Goal: Task Accomplishment & Management: Manage account settings

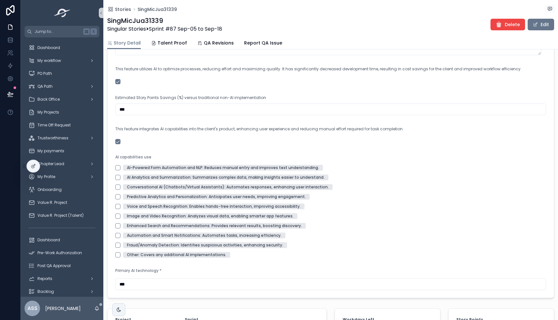
scroll to position [566, 0]
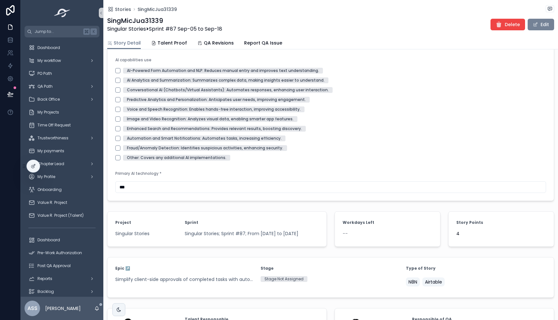
click at [534, 23] on button "Edit" at bounding box center [541, 25] width 26 height 12
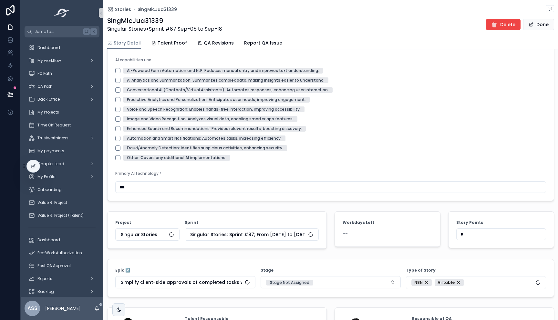
drag, startPoint x: 475, startPoint y: 238, endPoint x: 417, endPoint y: 237, distance: 57.8
type input "*"
drag, startPoint x: 478, startPoint y: 162, endPoint x: 463, endPoint y: 187, distance: 28.7
click at [478, 161] on div "Other: Covers any additional AI implementations." at bounding box center [330, 158] width 431 height 6
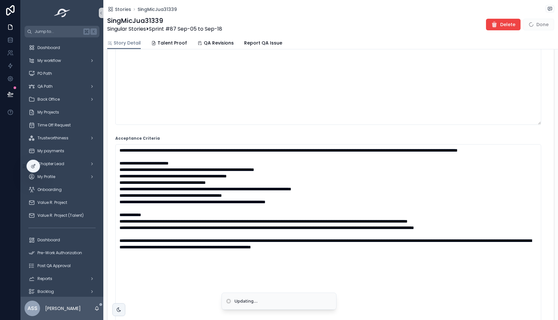
scroll to position [0, 0]
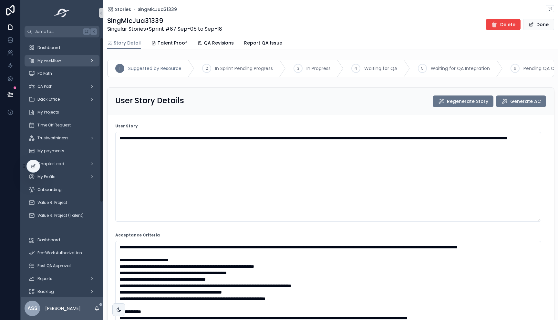
click at [48, 60] on span "My workflow" at bounding box center [49, 60] width 24 height 5
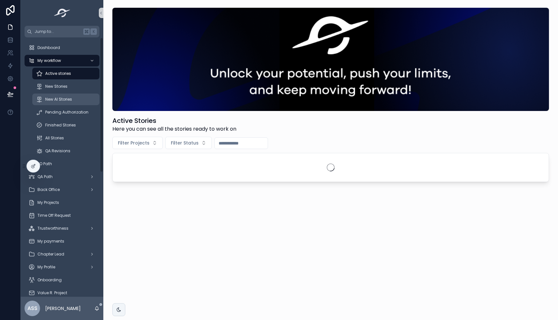
click at [63, 98] on span "New AI Stories" at bounding box center [58, 99] width 27 height 5
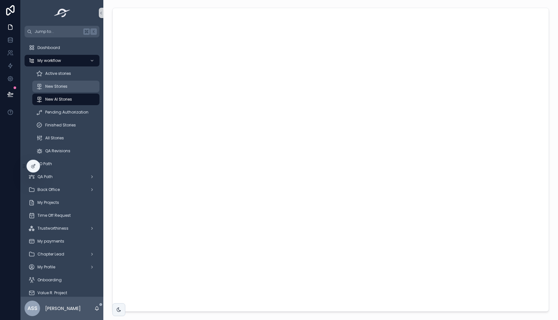
click at [62, 89] on div "New Stories" at bounding box center [65, 86] width 59 height 10
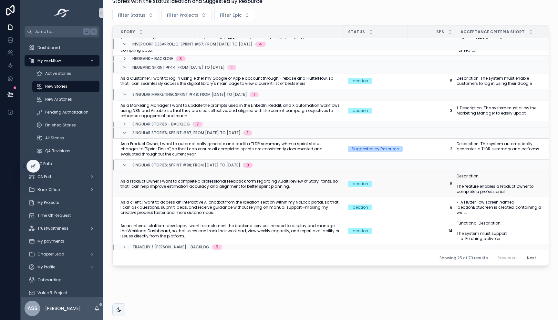
scroll to position [88, 0]
click at [229, 142] on span "As a Product Owner, I want to automatically generate and audit a TLDR summary w…" at bounding box center [230, 149] width 220 height 16
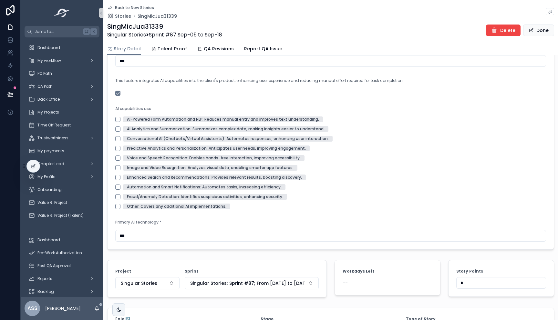
scroll to position [826, 0]
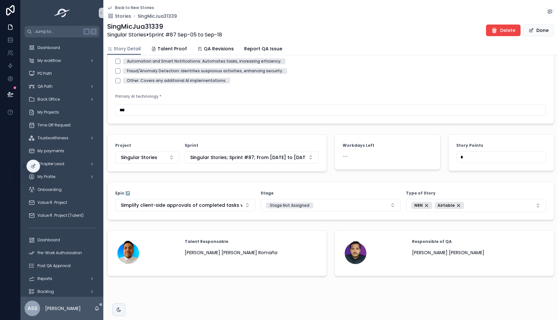
drag, startPoint x: 461, startPoint y: 158, endPoint x: 437, endPoint y: 157, distance: 23.6
drag, startPoint x: 462, startPoint y: 159, endPoint x: 428, endPoint y: 160, distance: 33.6
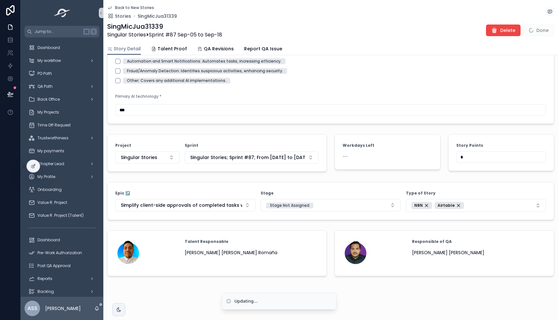
type input "*"
click at [110, 8] on icon "scrollable content" at bounding box center [109, 7] width 5 height 5
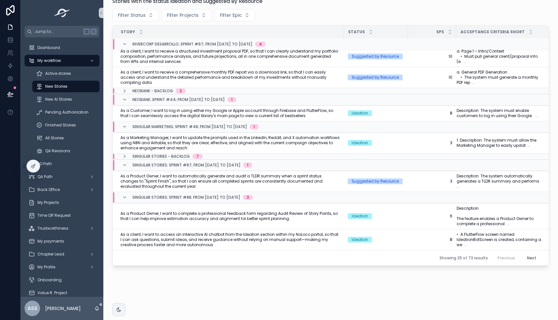
scroll to position [51, 0]
click at [68, 113] on span "Pending Authorization" at bounding box center [66, 112] width 43 height 5
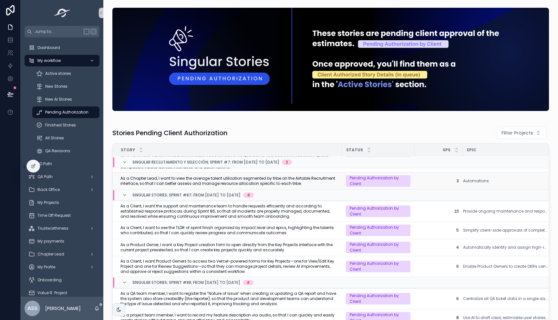
scroll to position [21, 0]
click at [65, 97] on span "New AI Stories" at bounding box center [58, 99] width 27 height 5
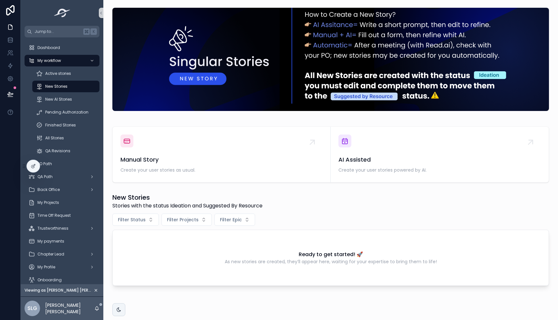
scroll to position [20, 0]
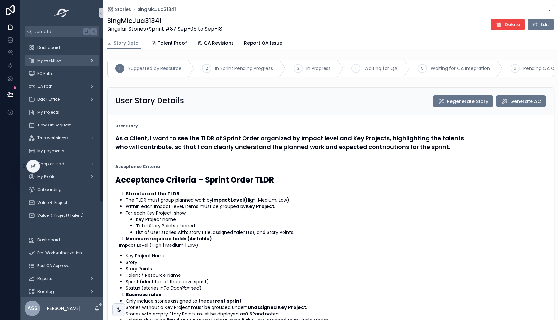
click at [72, 58] on div "My workflow" at bounding box center [61, 61] width 67 height 10
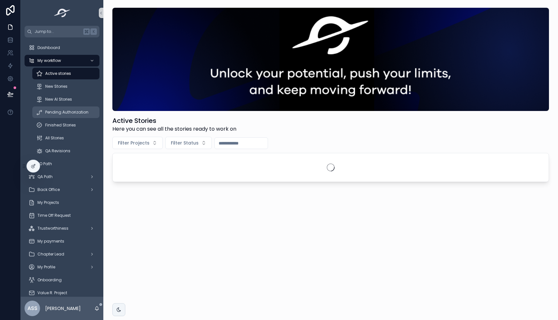
click at [58, 113] on span "Pending Authorization" at bounding box center [66, 112] width 43 height 5
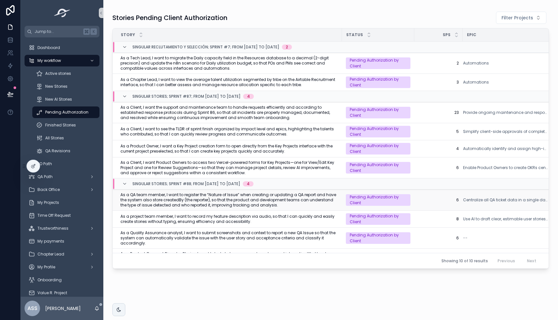
scroll to position [107, 0]
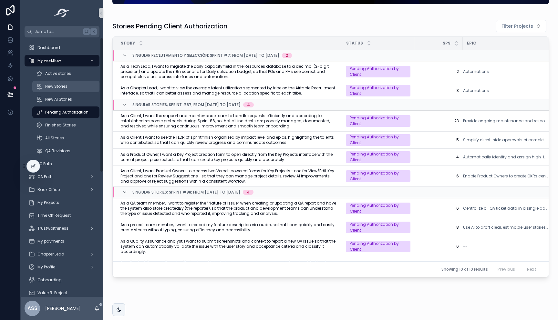
click at [52, 85] on span "New Stories" at bounding box center [56, 86] width 22 height 5
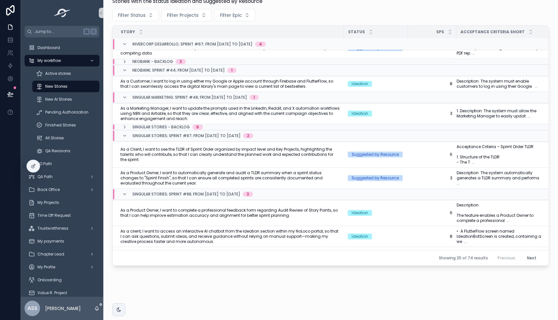
scroll to position [80, 0]
click at [299, 161] on span "As a Client, I want to see the TLDR of Sprint Order organized by impact level a…" at bounding box center [230, 156] width 220 height 16
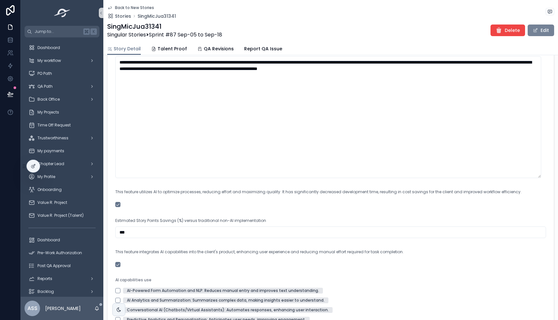
click at [533, 33] on button "Edit" at bounding box center [541, 31] width 26 height 12
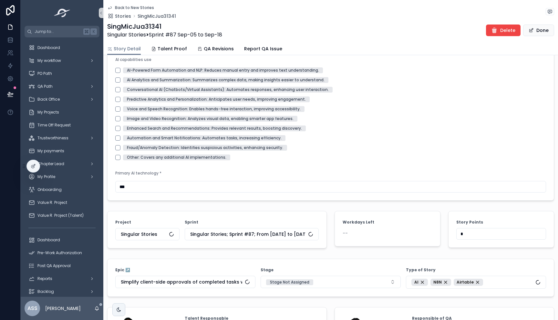
scroll to position [832, 0]
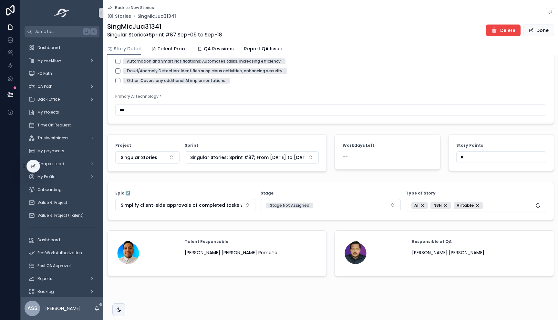
drag, startPoint x: 475, startPoint y: 158, endPoint x: 428, endPoint y: 158, distance: 46.8
type input "*"
click at [541, 29] on span "Done" at bounding box center [538, 31] width 31 height 12
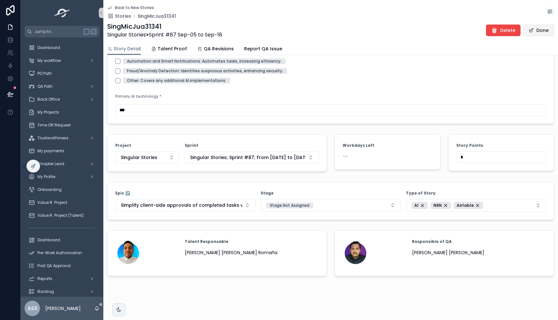
click at [545, 32] on button "Done" at bounding box center [538, 31] width 31 height 12
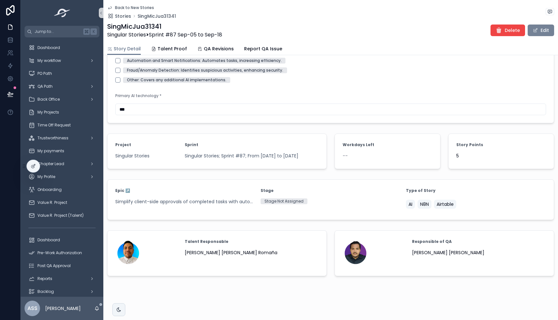
scroll to position [799, 0]
click at [110, 7] on icon "scrollable content" at bounding box center [109, 7] width 5 height 5
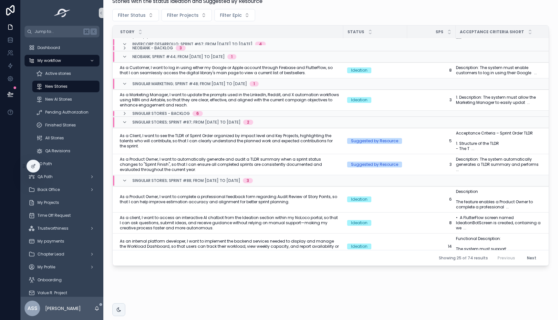
scroll to position [114, 1]
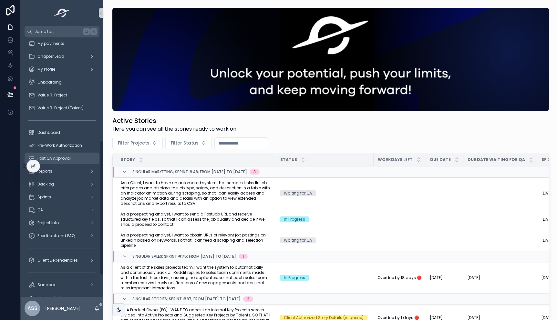
scroll to position [207, 0]
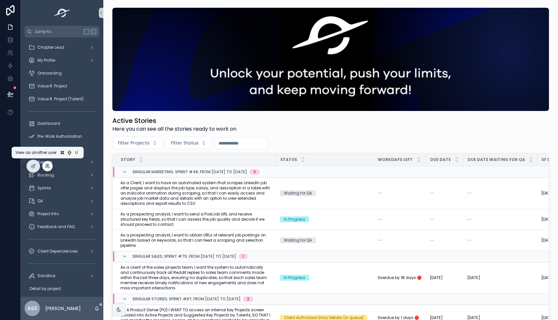
click at [47, 167] on icon at bounding box center [47, 166] width 5 height 5
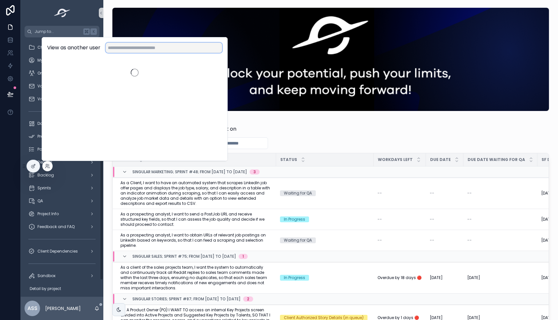
click at [140, 50] on input "text" at bounding box center [164, 48] width 117 height 10
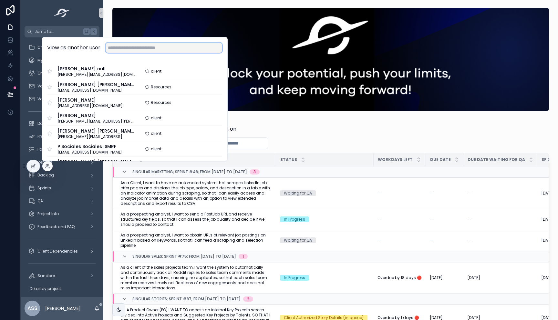
type input "*"
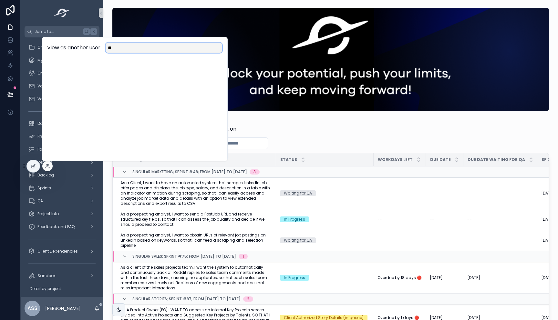
type input "*"
drag, startPoint x: 136, startPoint y: 49, endPoint x: 87, endPoint y: 44, distance: 49.4
click at [87, 44] on div "View as another user ****" at bounding box center [134, 48] width 175 height 10
type input "****"
click at [211, 71] on button "Select" at bounding box center [213, 71] width 18 height 9
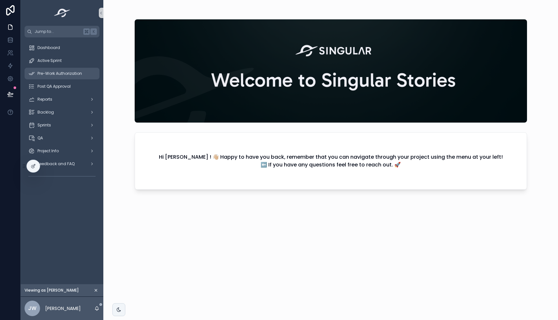
click at [66, 76] on span "Pre-Work Authorization" at bounding box center [59, 73] width 45 height 5
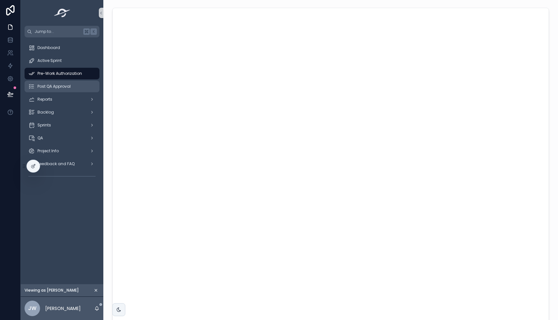
click at [62, 88] on span "Post QA Approval" at bounding box center [53, 86] width 33 height 5
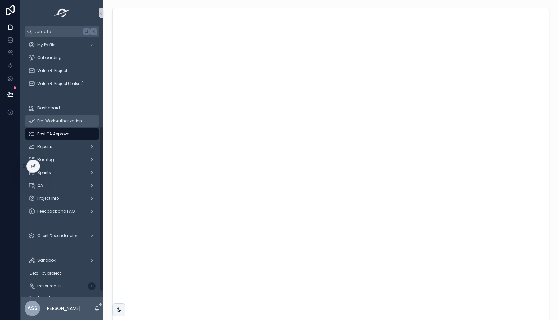
scroll to position [149, 0]
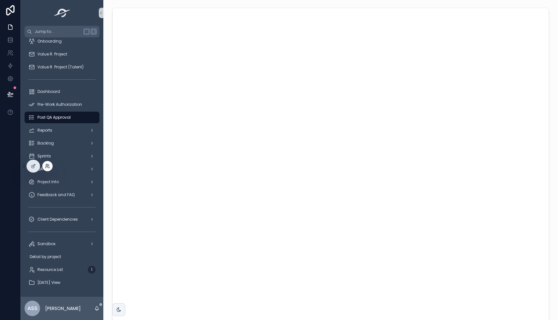
click at [47, 168] on icon at bounding box center [47, 166] width 5 height 5
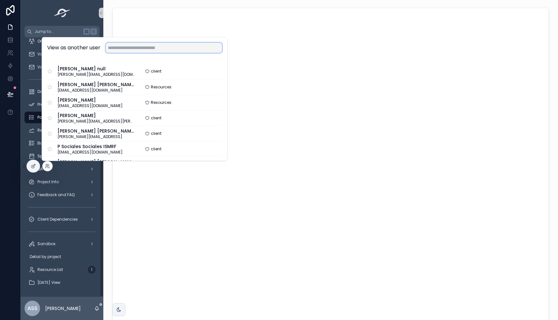
click at [175, 50] on input "text" at bounding box center [164, 48] width 117 height 10
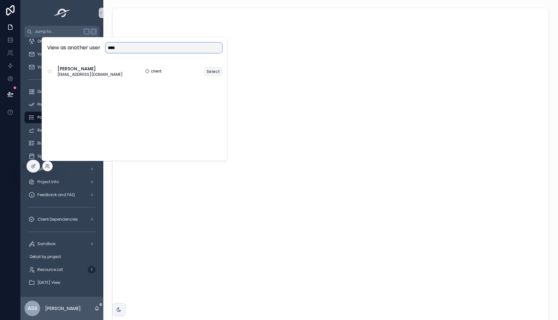
type input "****"
click at [214, 72] on button "Select" at bounding box center [213, 71] width 18 height 9
